Goal: Task Accomplishment & Management: Manage account settings

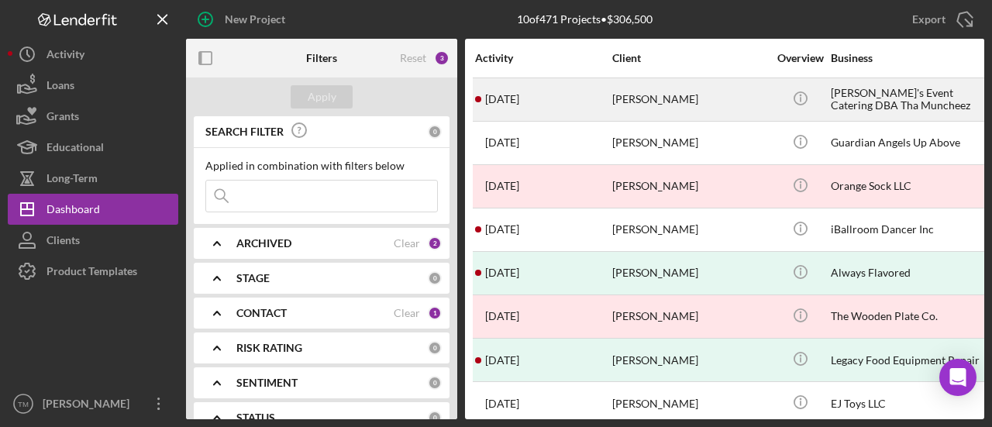
click at [707, 100] on div "[PERSON_NAME]" at bounding box center [689, 99] width 155 height 41
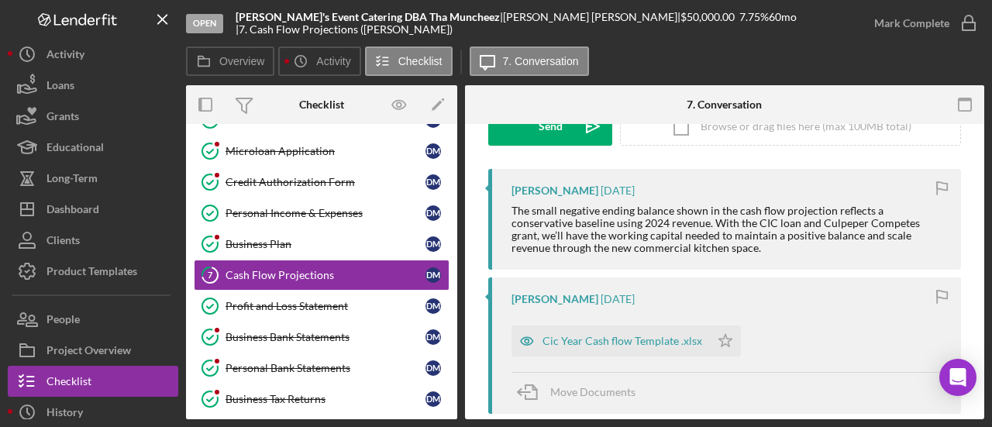
scroll to position [323, 0]
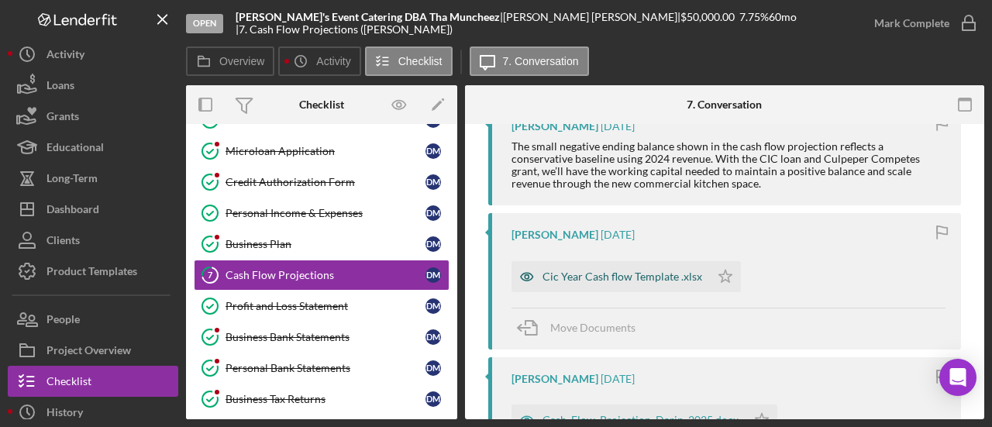
click at [600, 277] on div "Cic Year Cash flow Template .xlsx" at bounding box center [622, 276] width 160 height 12
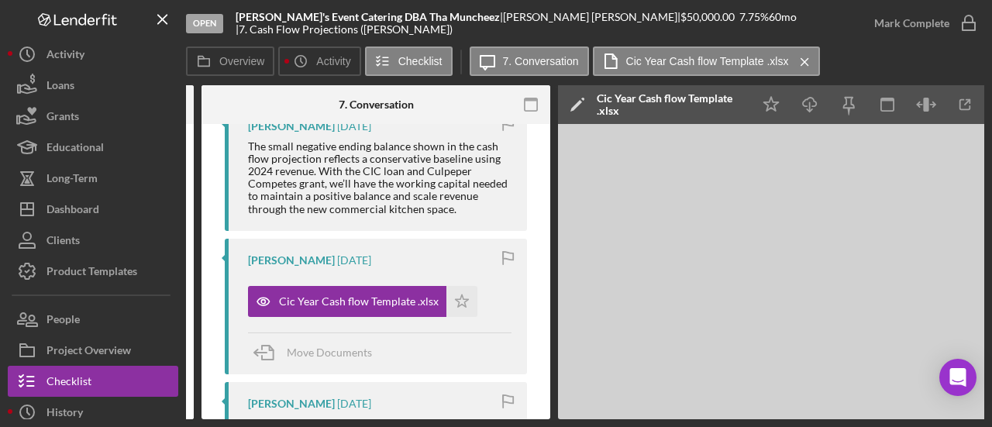
scroll to position [0, 264]
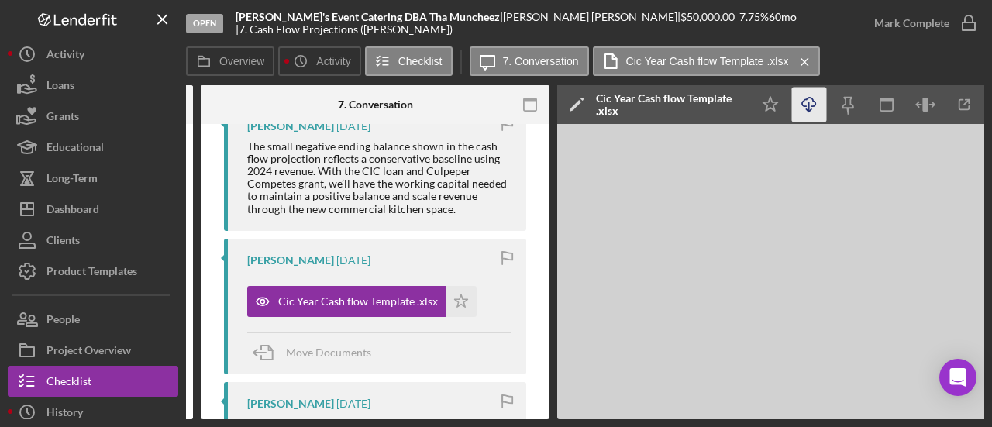
click at [802, 100] on icon "Icon/Download" at bounding box center [809, 105] width 35 height 35
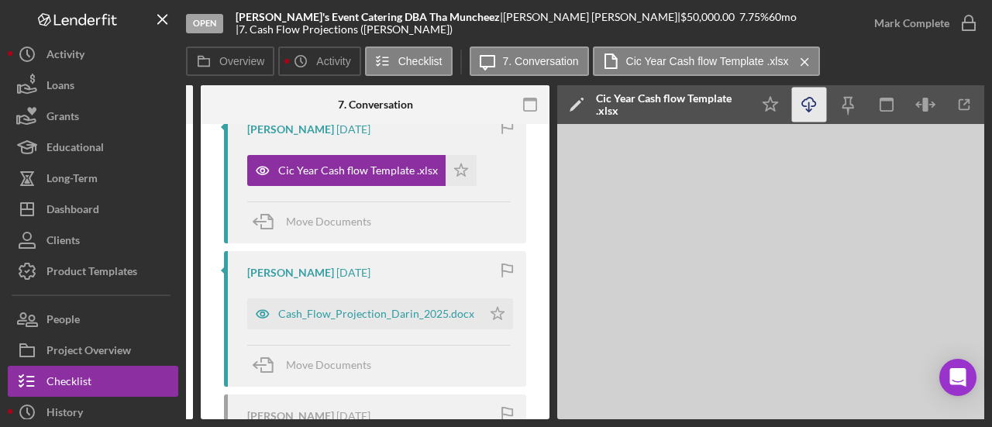
scroll to position [288, 0]
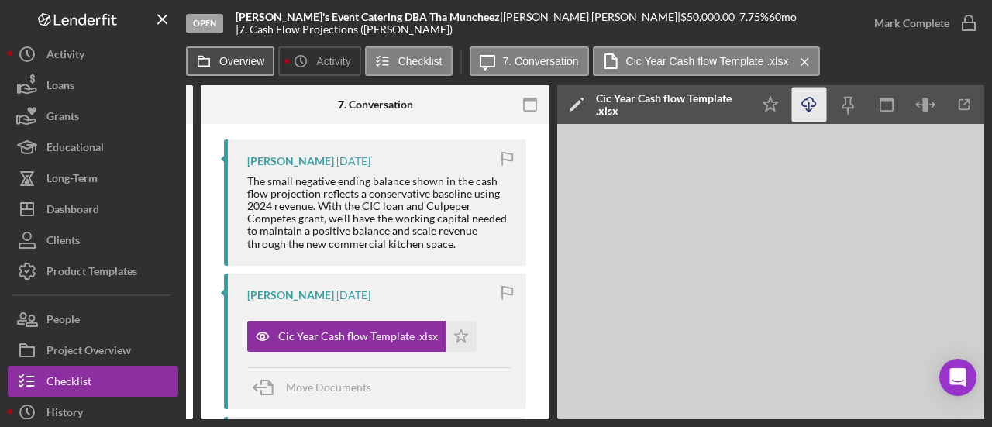
click at [243, 60] on label "Overview" at bounding box center [241, 61] width 45 height 12
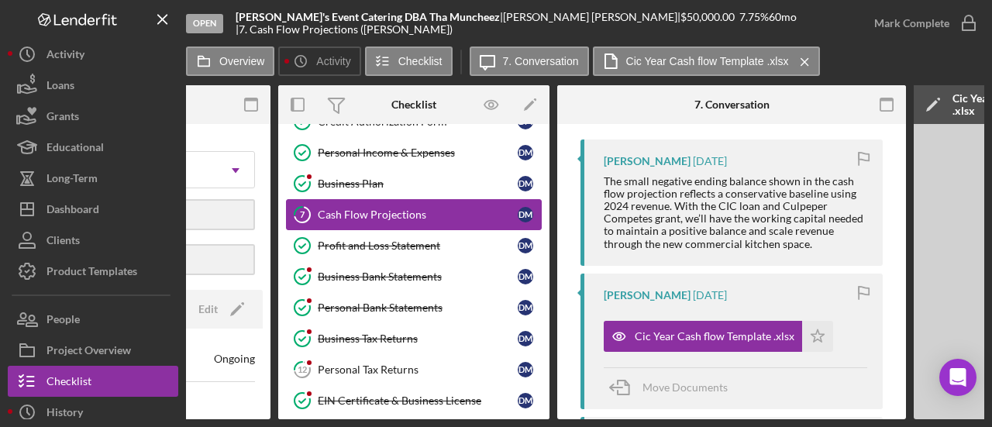
scroll to position [151, 0]
click at [395, 241] on div "Profit and Loss Statement" at bounding box center [418, 245] width 200 height 12
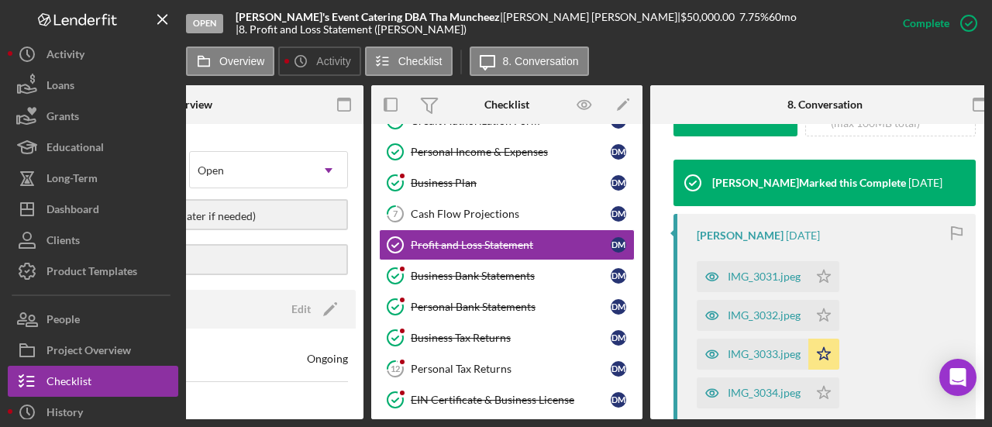
scroll to position [595, 0]
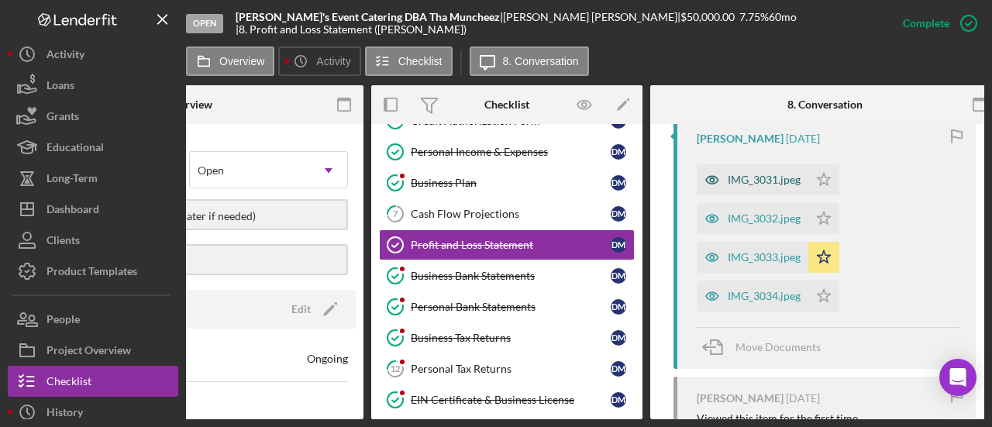
click at [755, 174] on div "IMG_3031.jpeg" at bounding box center [763, 180] width 73 height 12
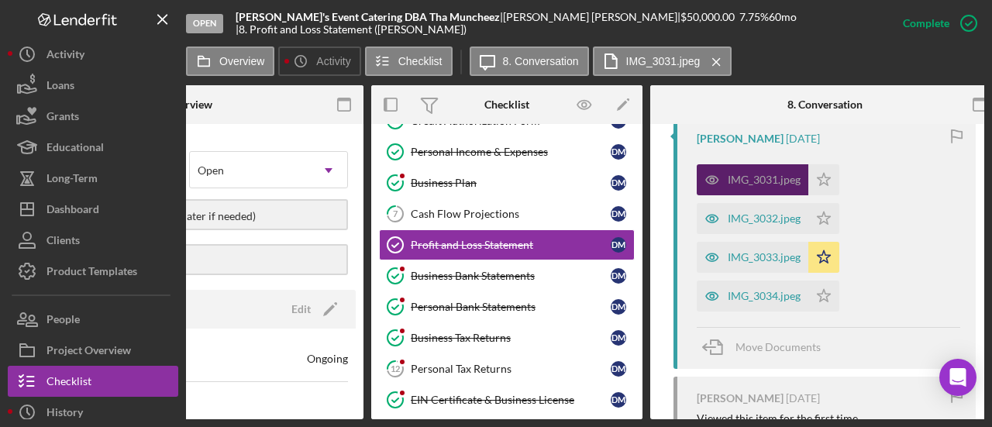
click at [755, 180] on div "IMG_3031.jpeg" at bounding box center [763, 180] width 73 height 12
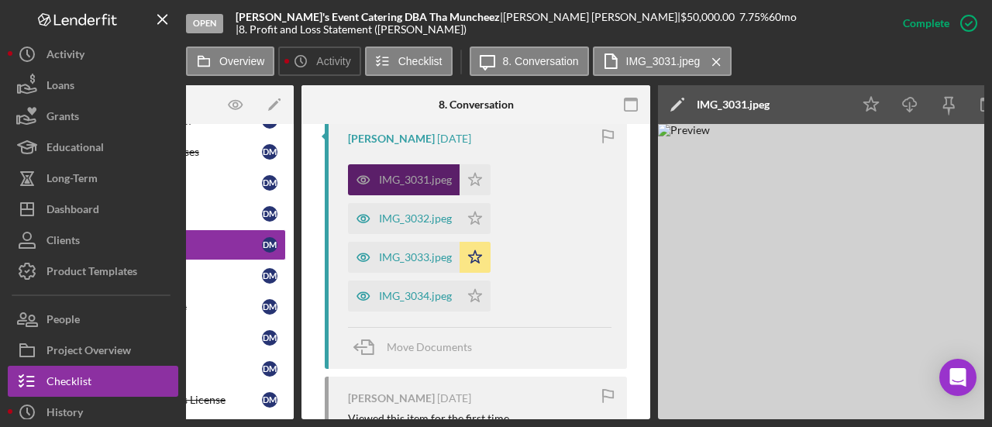
scroll to position [0, 658]
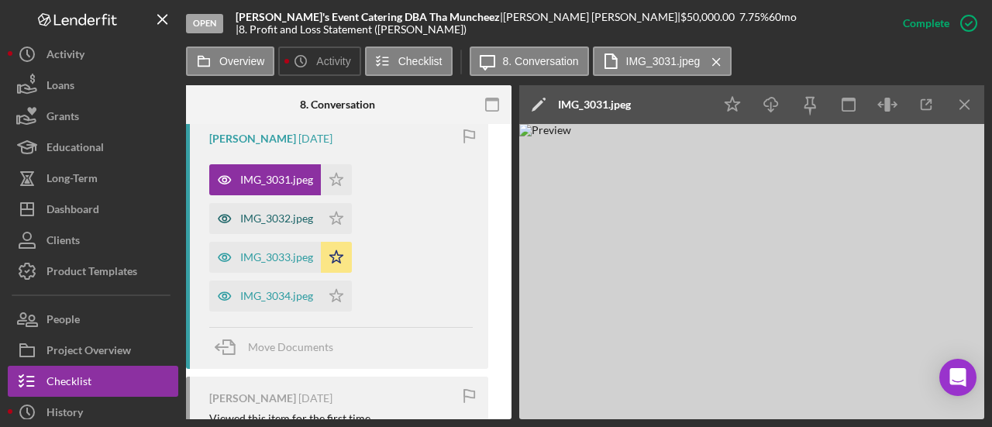
click at [265, 216] on div "IMG_3032.jpeg" at bounding box center [276, 218] width 73 height 12
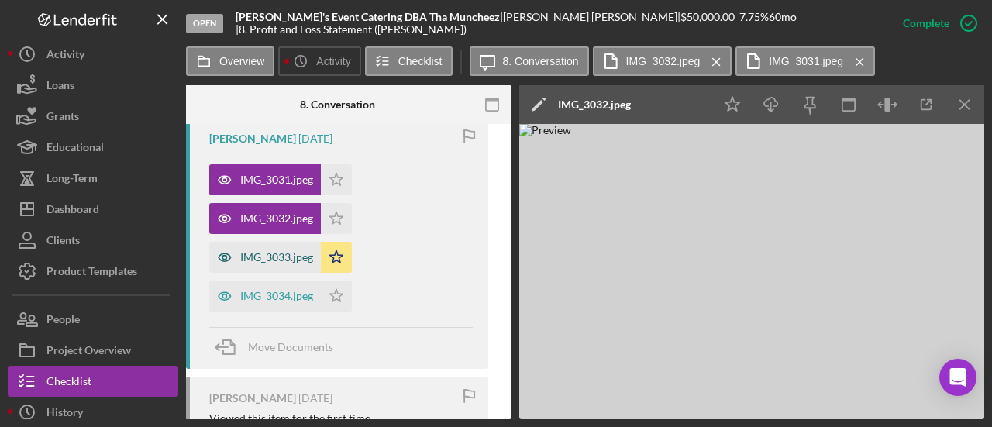
click at [263, 251] on div "IMG_3033.jpeg" at bounding box center [276, 257] width 73 height 12
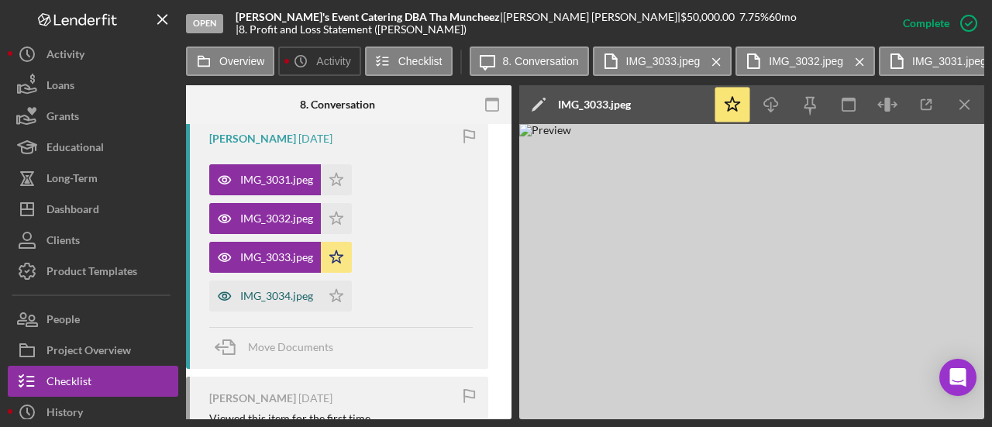
click at [253, 306] on div "IMG_3034.jpeg" at bounding box center [265, 295] width 112 height 31
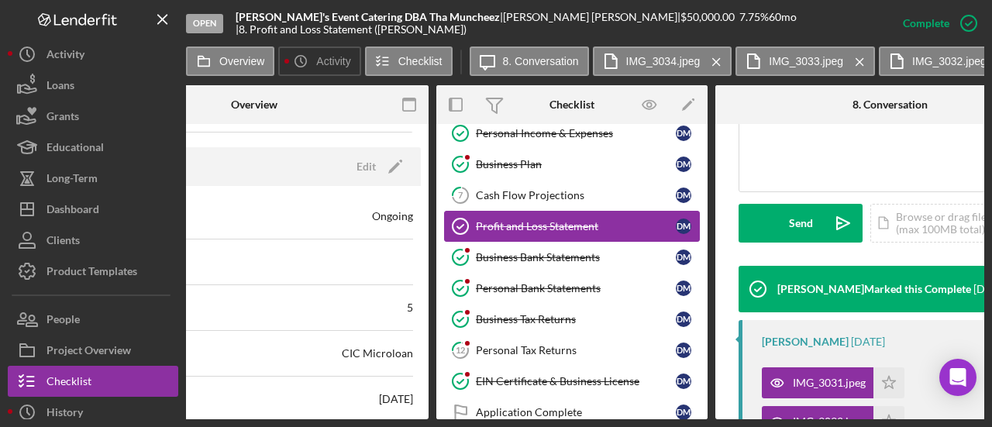
scroll to position [172, 0]
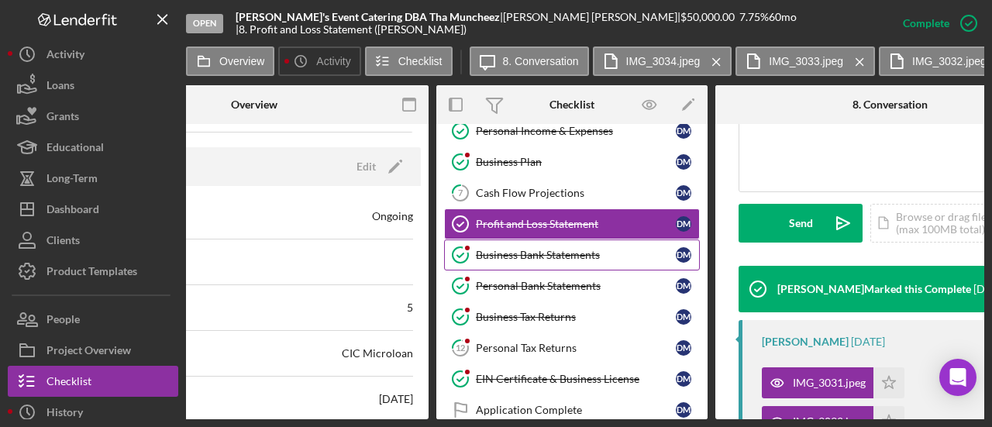
click at [538, 249] on div "Business Bank Statements" at bounding box center [576, 255] width 200 height 12
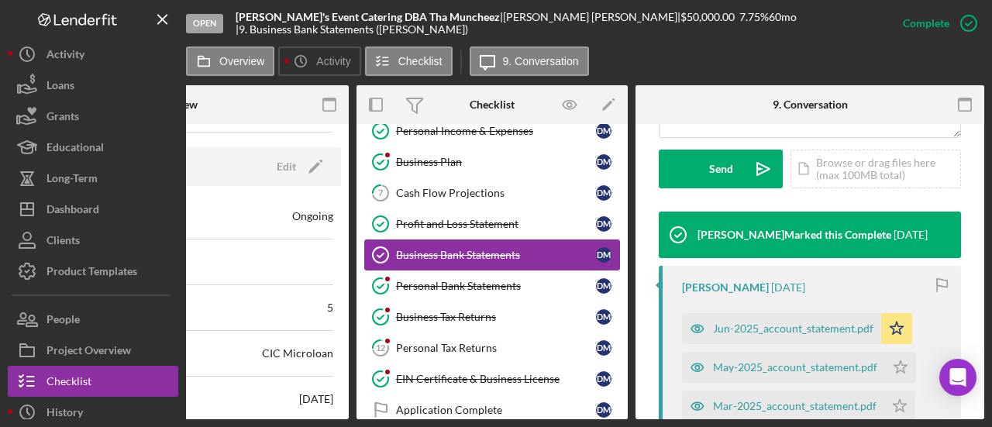
scroll to position [539, 0]
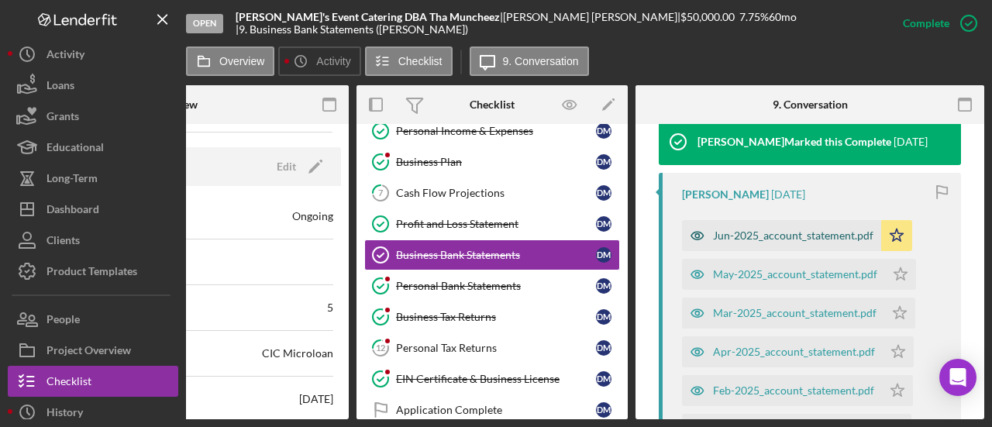
click at [804, 237] on div "Jun-2025_account_statement.pdf" at bounding box center [793, 235] width 160 height 12
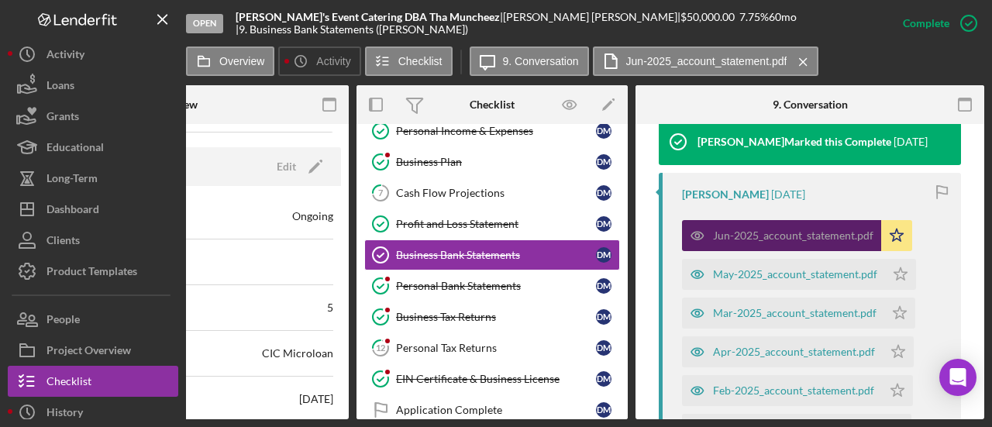
click at [782, 235] on div "Jun-2025_account_statement.pdf" at bounding box center [793, 235] width 160 height 12
click at [771, 229] on div "Jun-2025_account_statement.pdf" at bounding box center [793, 235] width 160 height 12
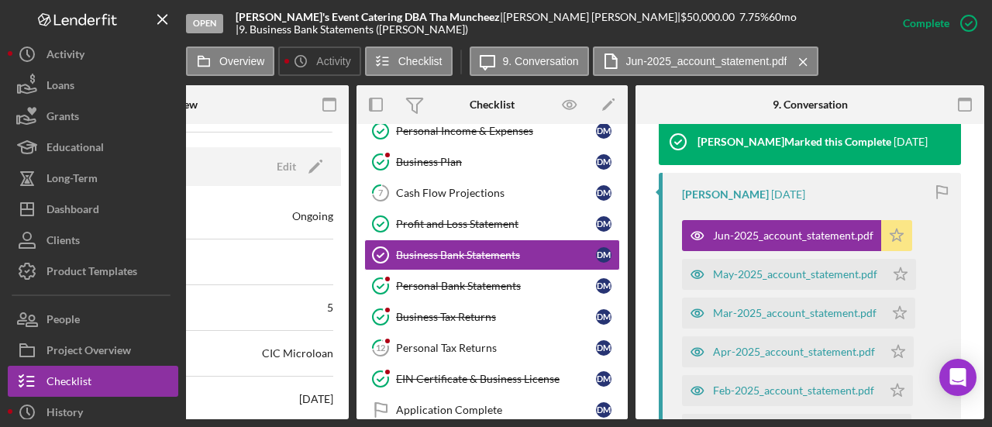
click at [894, 236] on icon "Icon/Star" at bounding box center [896, 235] width 31 height 31
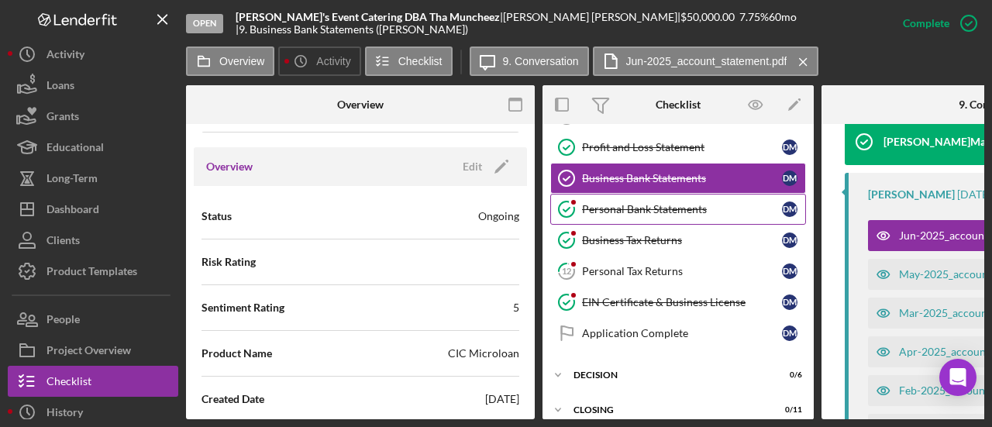
scroll to position [251, 0]
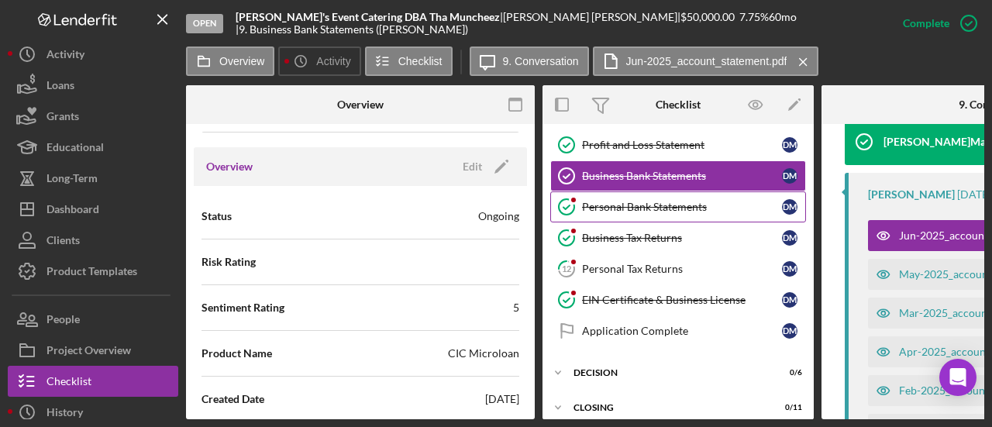
click at [635, 201] on div "Personal Bank Statements" at bounding box center [682, 207] width 200 height 12
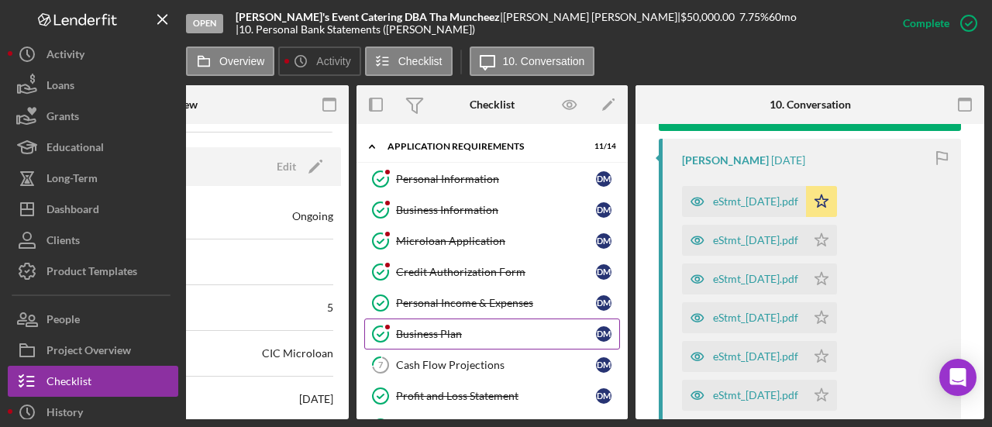
click at [430, 335] on div "Business Plan" at bounding box center [496, 334] width 200 height 12
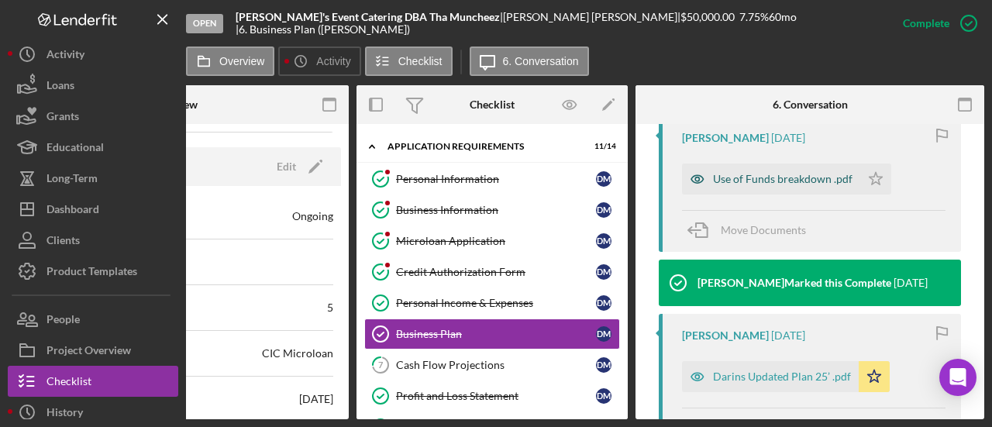
click at [751, 174] on div "Use of Funds breakdown .pdf" at bounding box center [782, 179] width 139 height 12
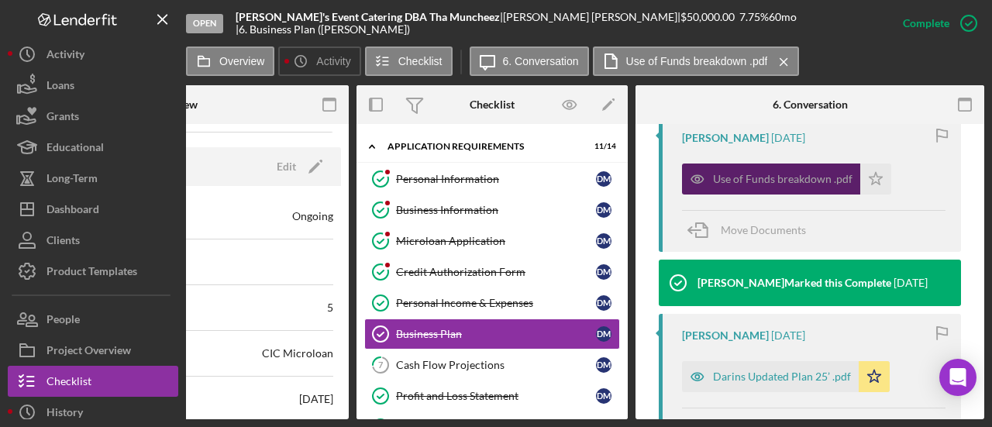
click at [761, 174] on div "Use of Funds breakdown .pdf" at bounding box center [782, 179] width 139 height 12
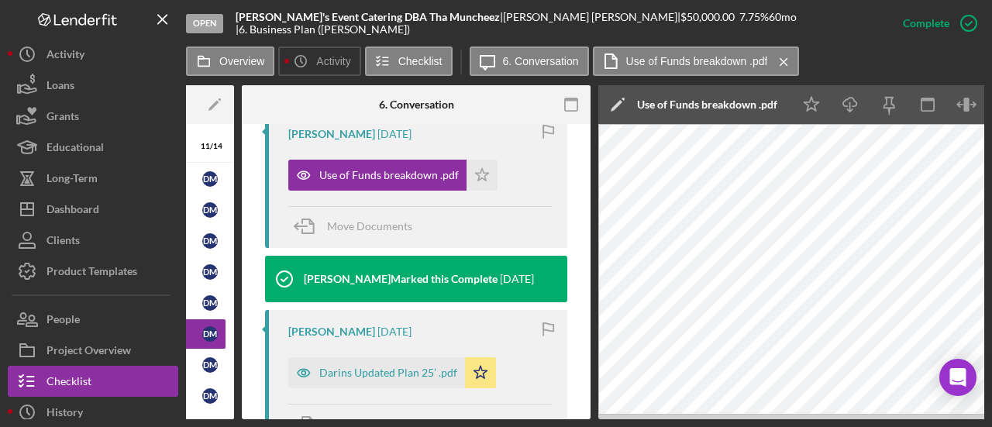
scroll to position [617, 0]
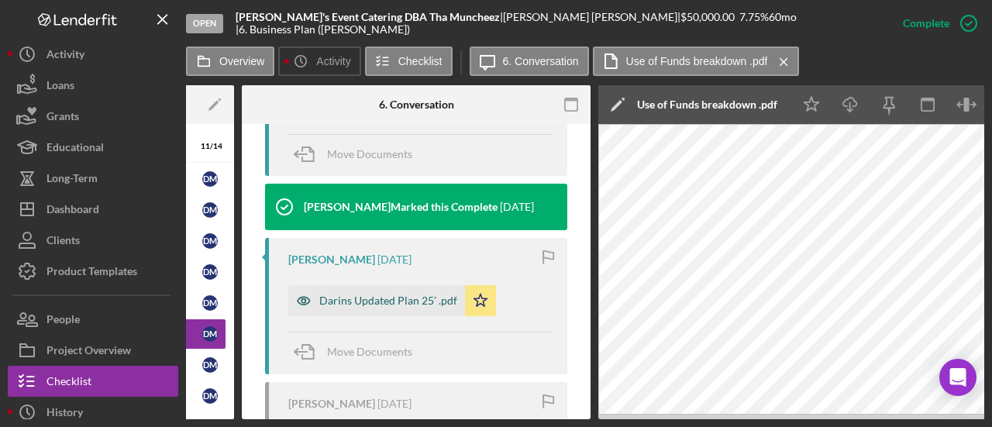
click at [366, 297] on div "Darins Updated Plan 25’ .pdf" at bounding box center [388, 300] width 138 height 12
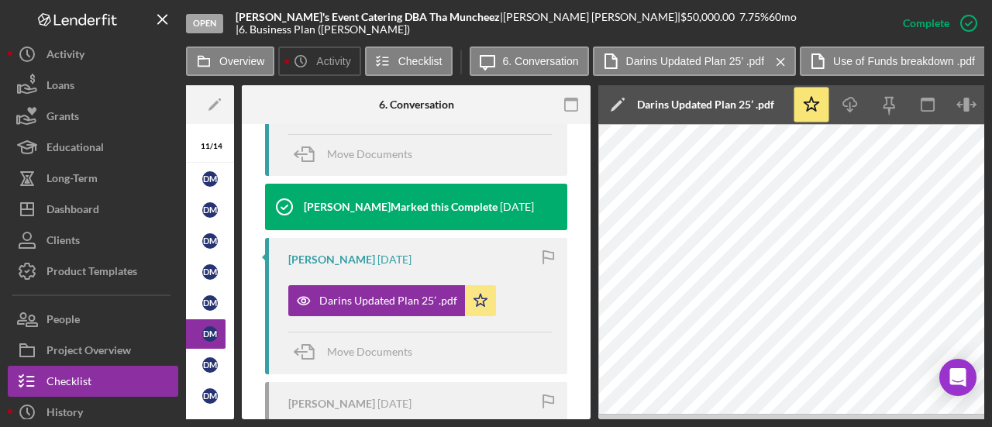
scroll to position [0, 665]
